Goal: Information Seeking & Learning: Learn about a topic

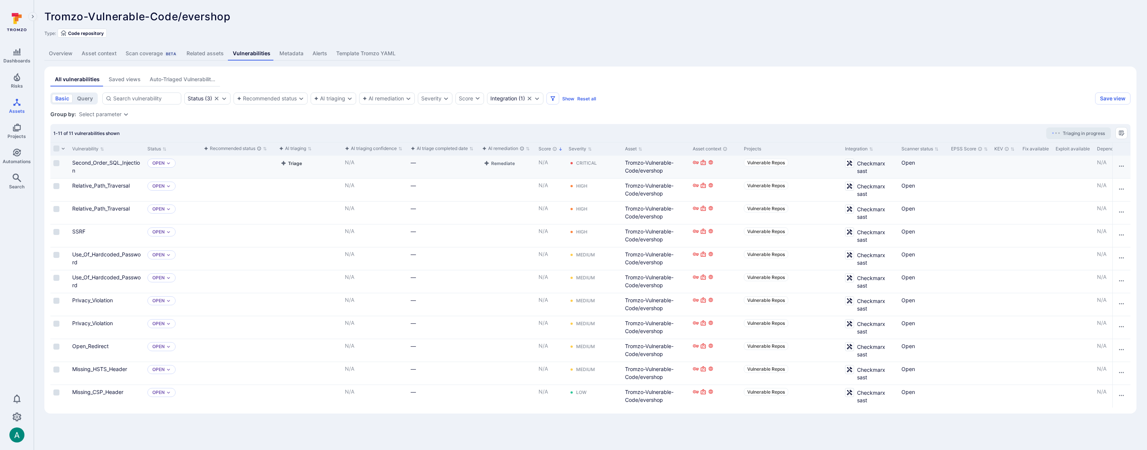
click at [294, 164] on button "Triage" at bounding box center [291, 163] width 24 height 9
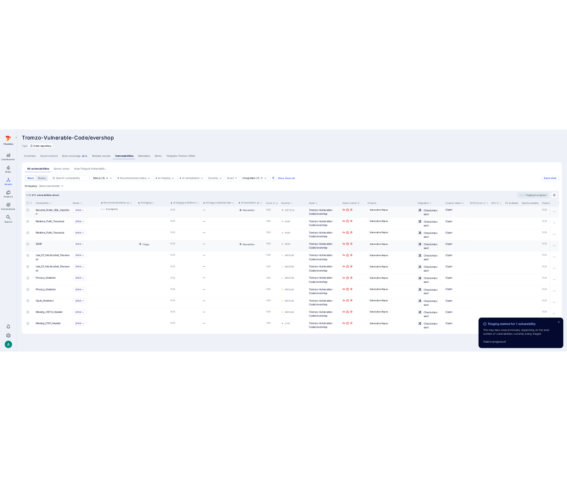
scroll to position [0, 0]
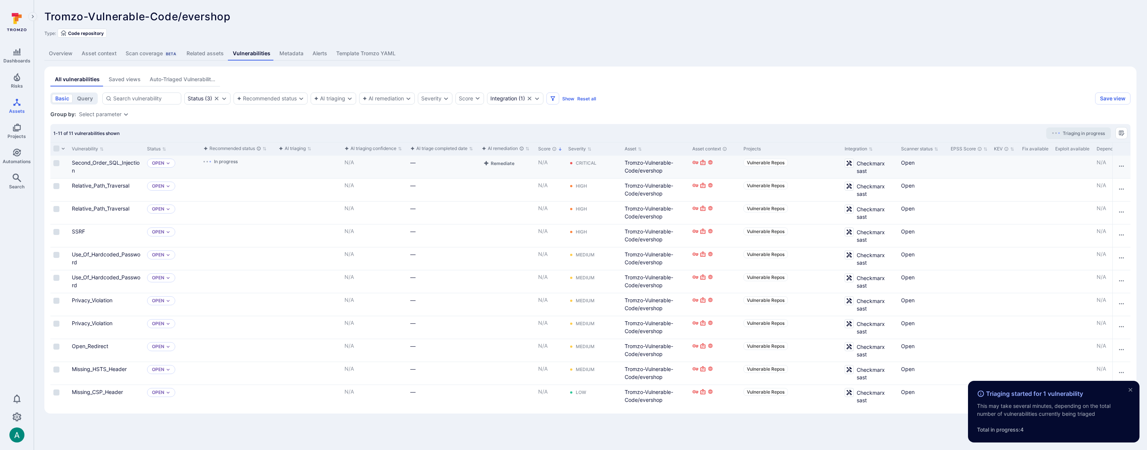
click at [1089, 131] on span "Triaging in progress" at bounding box center [1084, 134] width 42 height 6
click at [952, 27] on div "Tromzo-Vulnerable-Code/evershop ... Show more Type: Code repository" at bounding box center [590, 24] width 1092 height 27
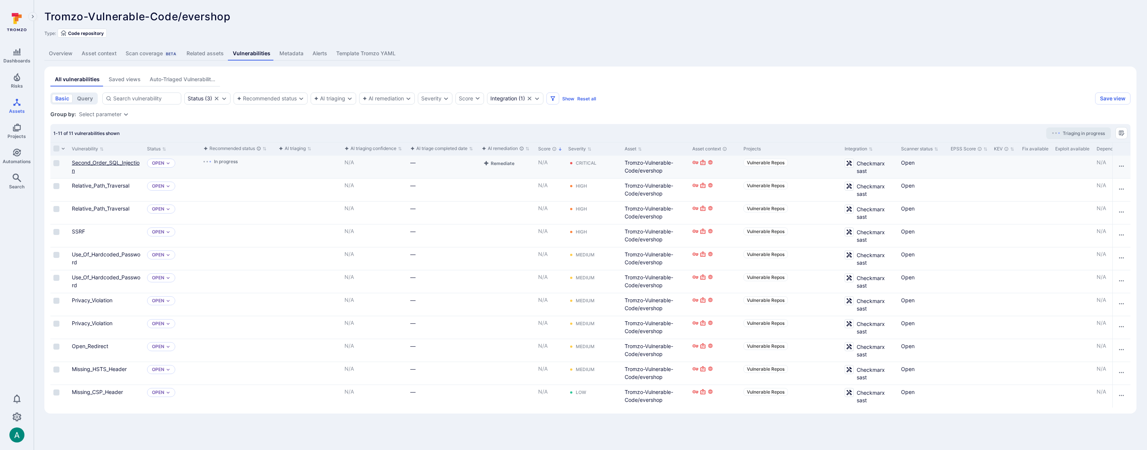
click at [112, 164] on link "Second_Order_SQL_Injection" at bounding box center [106, 166] width 68 height 14
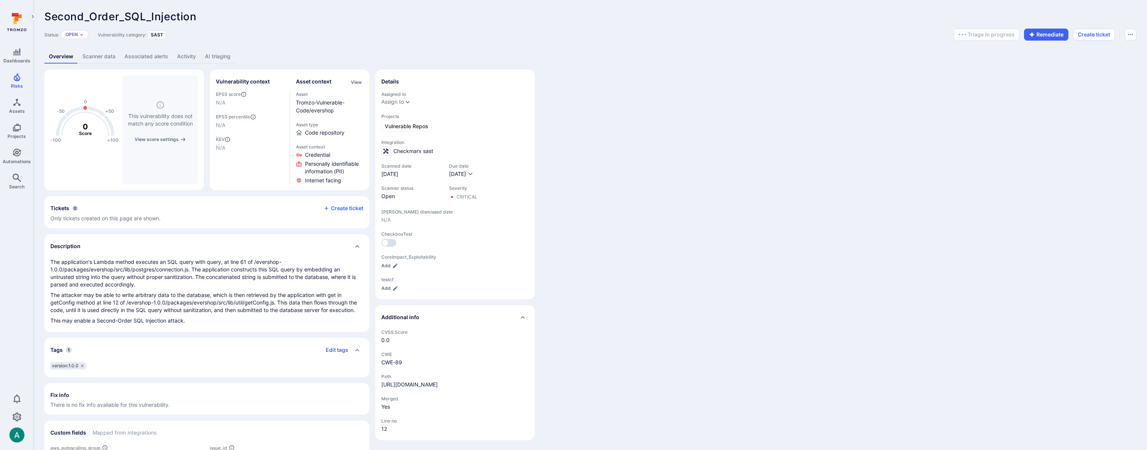
click at [208, 61] on link "AI triaging" at bounding box center [217, 57] width 35 height 14
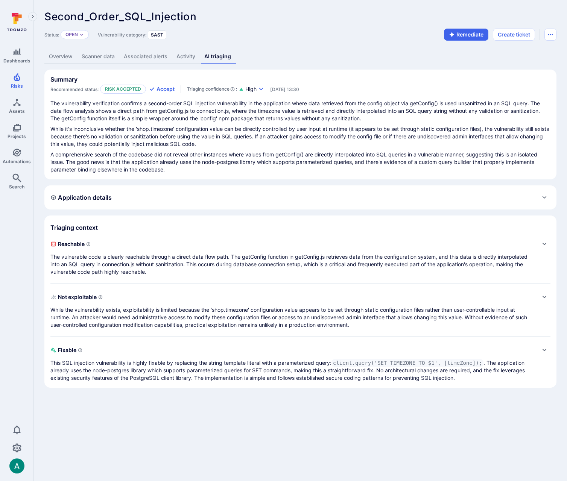
click at [263, 88] on icon "button" at bounding box center [261, 89] width 4 height 3
click at [263, 88] on div at bounding box center [283, 240] width 567 height 481
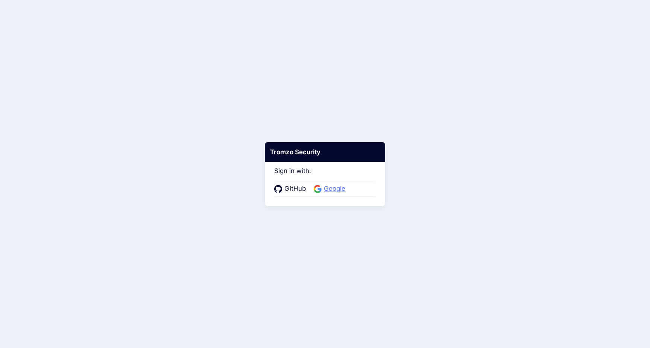
click at [331, 188] on span "Google" at bounding box center [335, 189] width 26 height 10
